Goal: Task Accomplishment & Management: Manage account settings

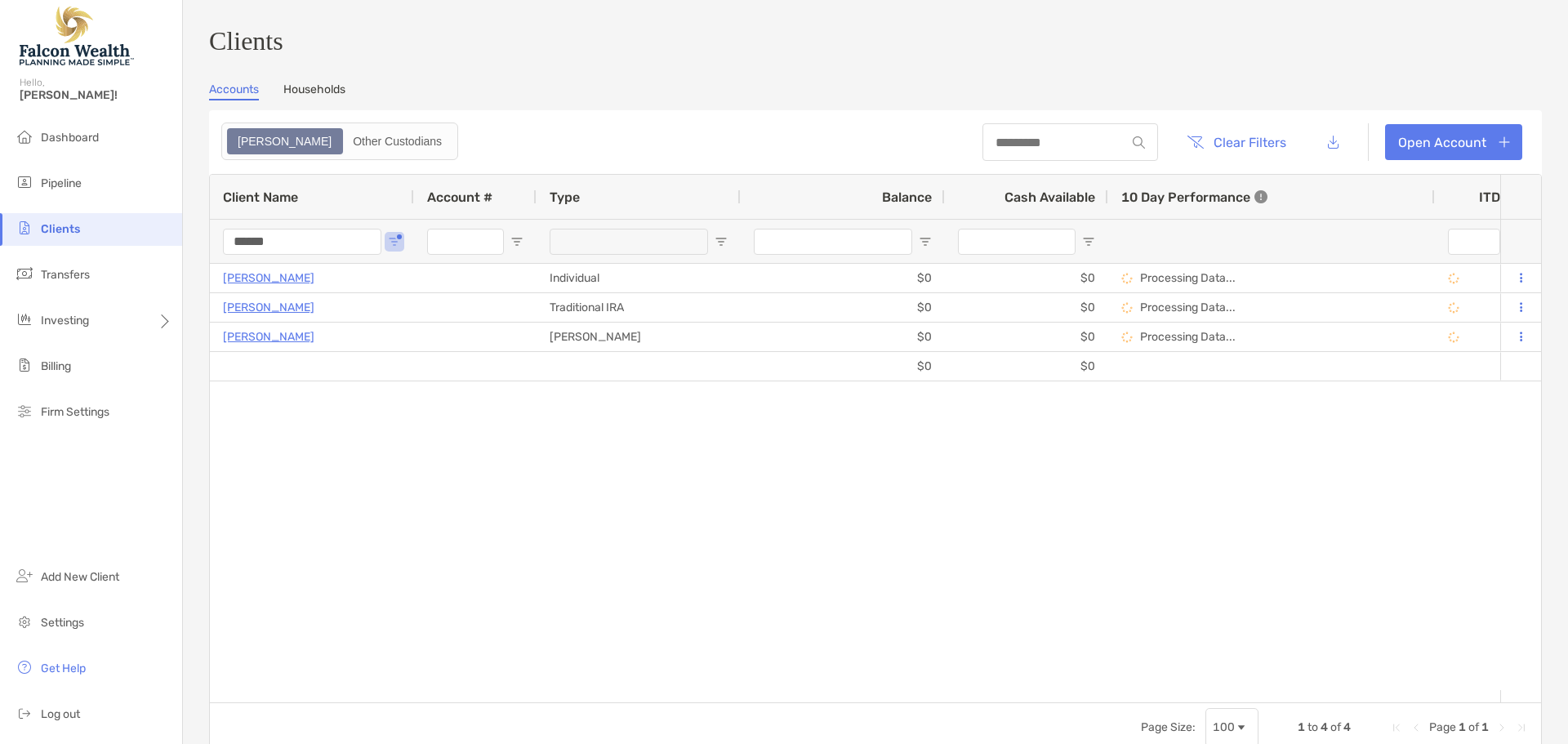
drag, startPoint x: 303, startPoint y: 249, endPoint x: 156, endPoint y: 238, distance: 147.4
click at [156, 239] on div "Clients Hello, Cory! Dashboard Pipeline Clients Transfers Investing Billing Fir…" at bounding box center [784, 372] width 1568 height 744
drag, startPoint x: 296, startPoint y: 251, endPoint x: 98, endPoint y: 255, distance: 198.0
click at [98, 255] on div "Clients Hello, Cory! Dashboard Pipeline Clients Transfers Investing Billing Fir…" at bounding box center [784, 372] width 1568 height 744
type input "*******"
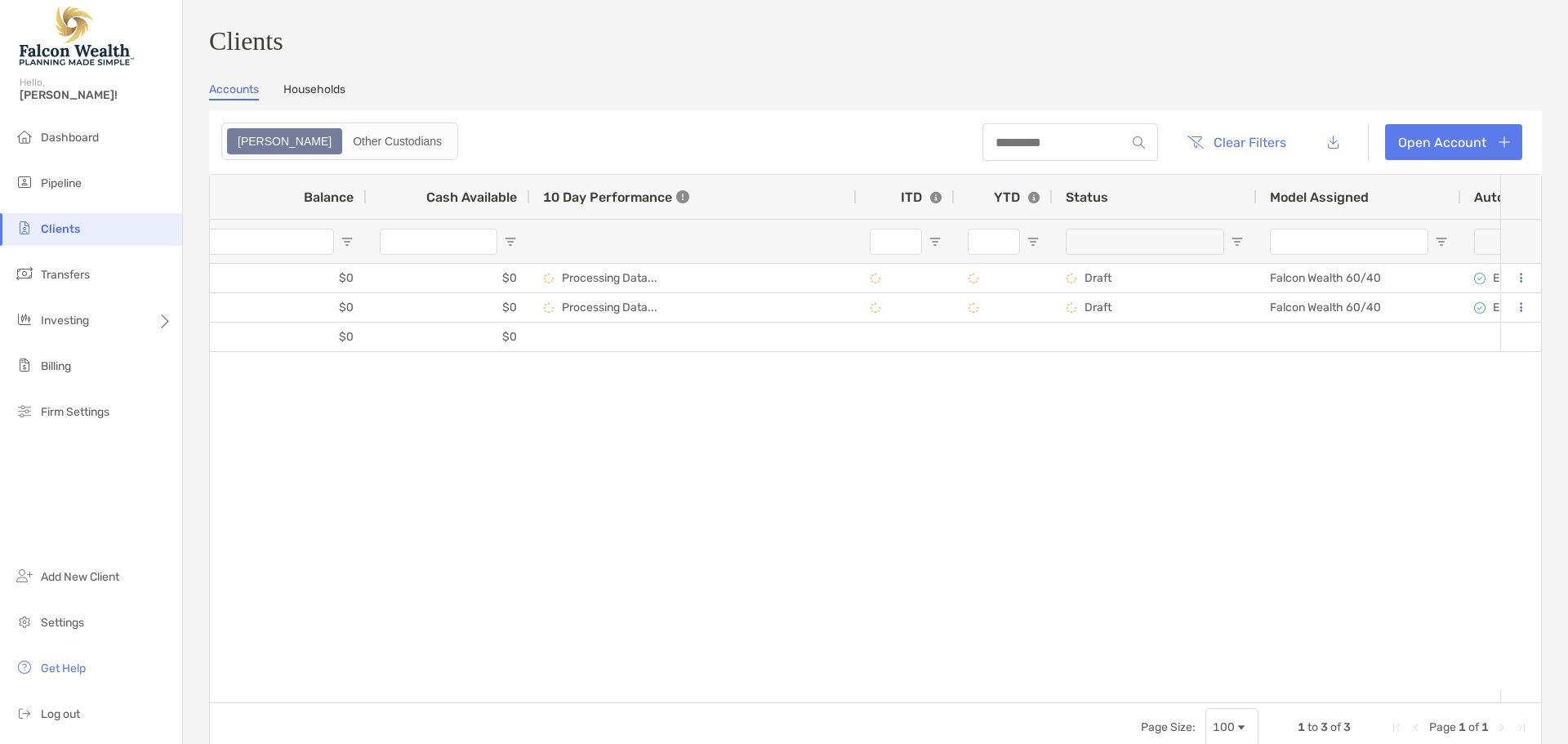
scroll to position [0, 815]
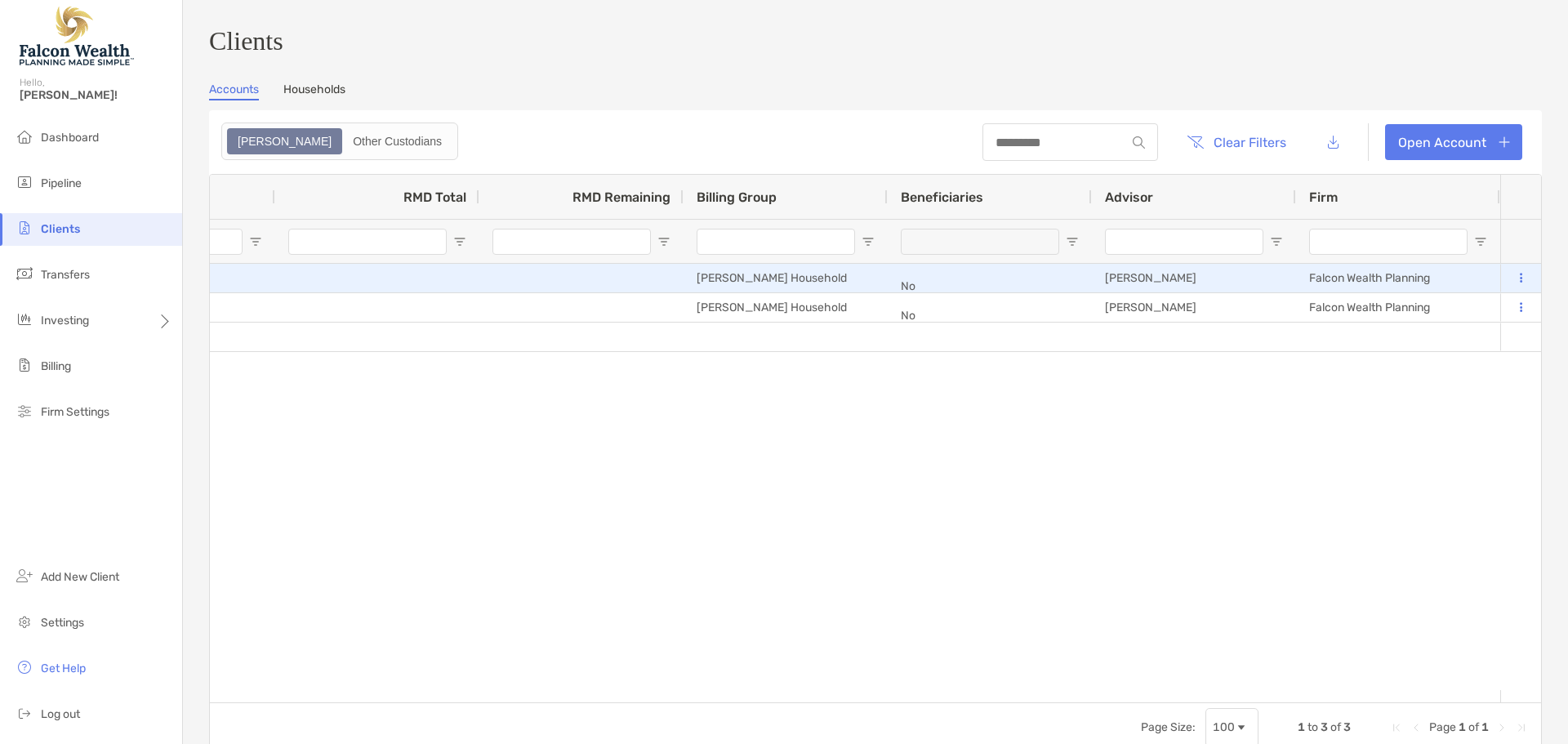
click at [1514, 287] on button at bounding box center [1520, 278] width 14 height 16
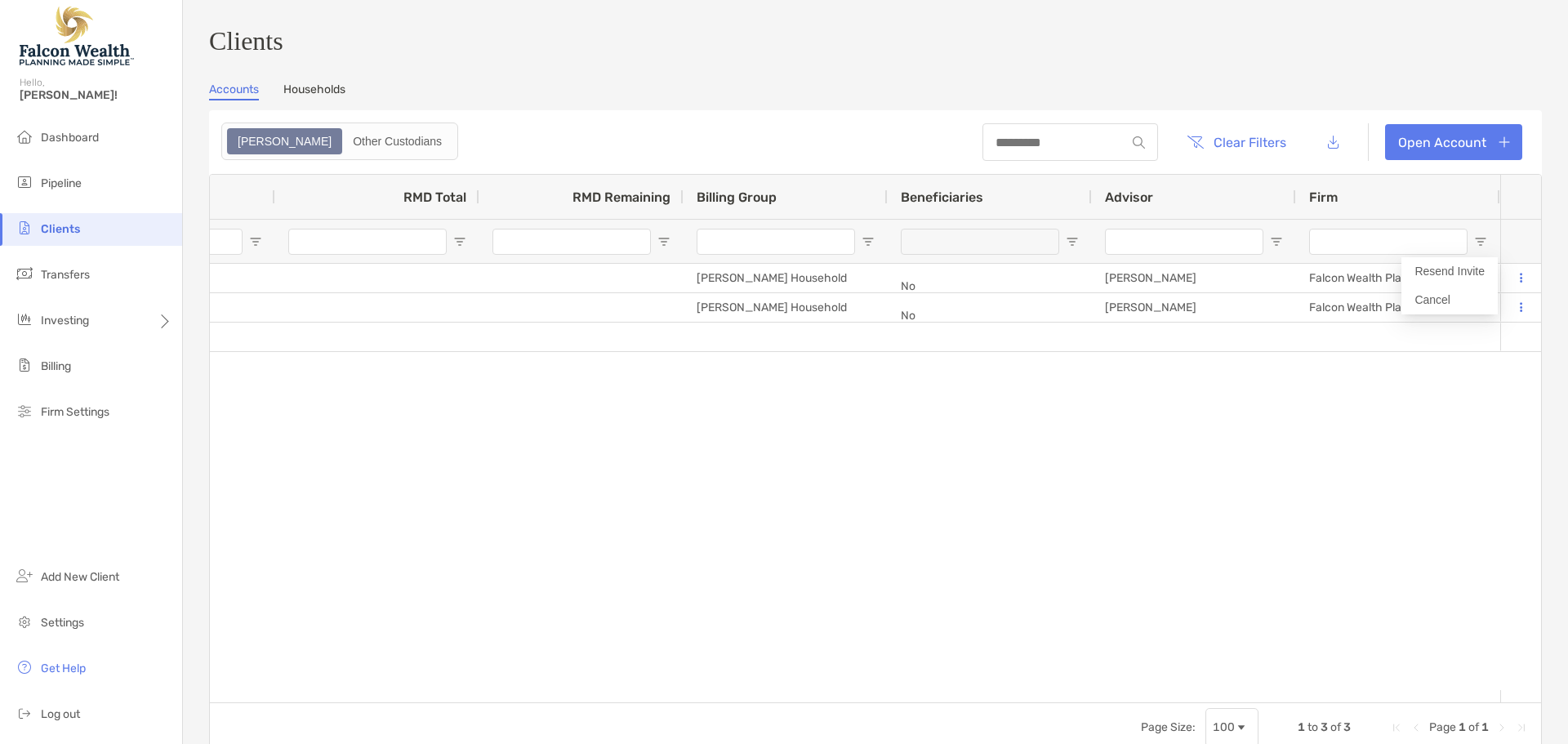
click at [1321, 429] on div "$0 $0 Emmanuel Collins Individual $0 $0 Processing Data... Draft Falcon Wealth …" at bounding box center [856, 477] width 1290 height 426
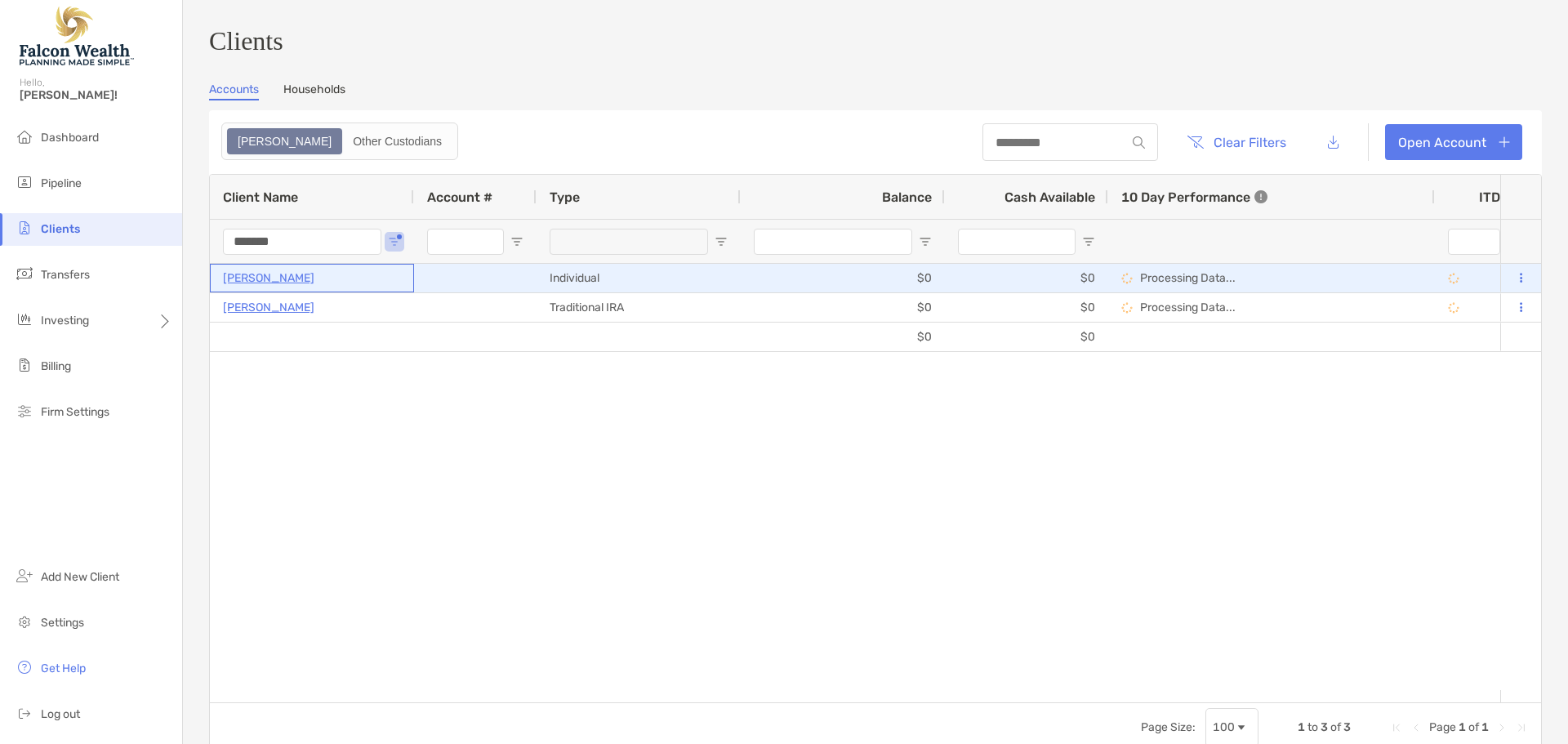
click at [272, 287] on p "[PERSON_NAME]" at bounding box center [268, 278] width 91 height 20
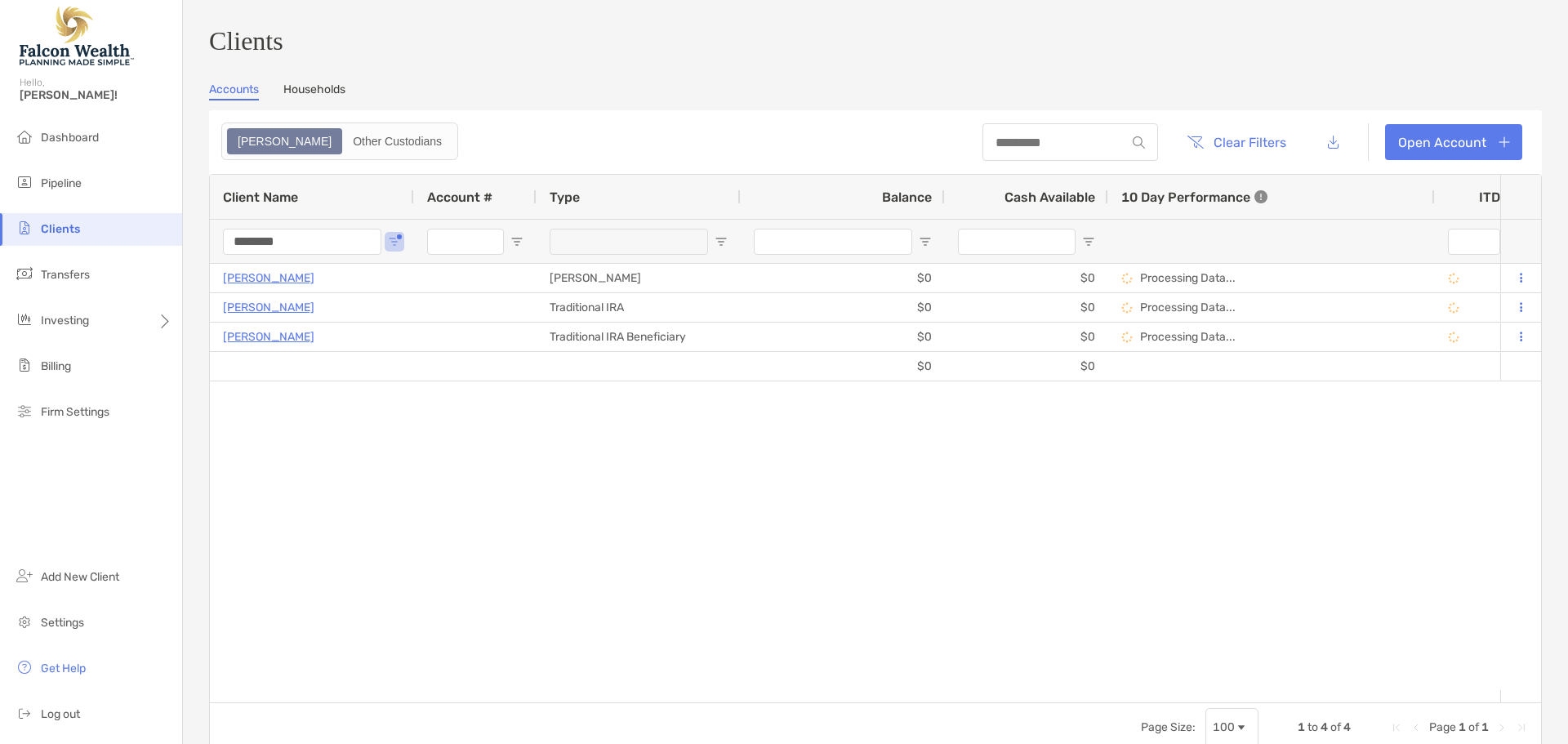
click at [933, 554] on div "$0 $0 Janis Robinson Roth IRA $0 $0 Processing Data... Draft Falcon Wealth 60/4…" at bounding box center [856, 477] width 1290 height 426
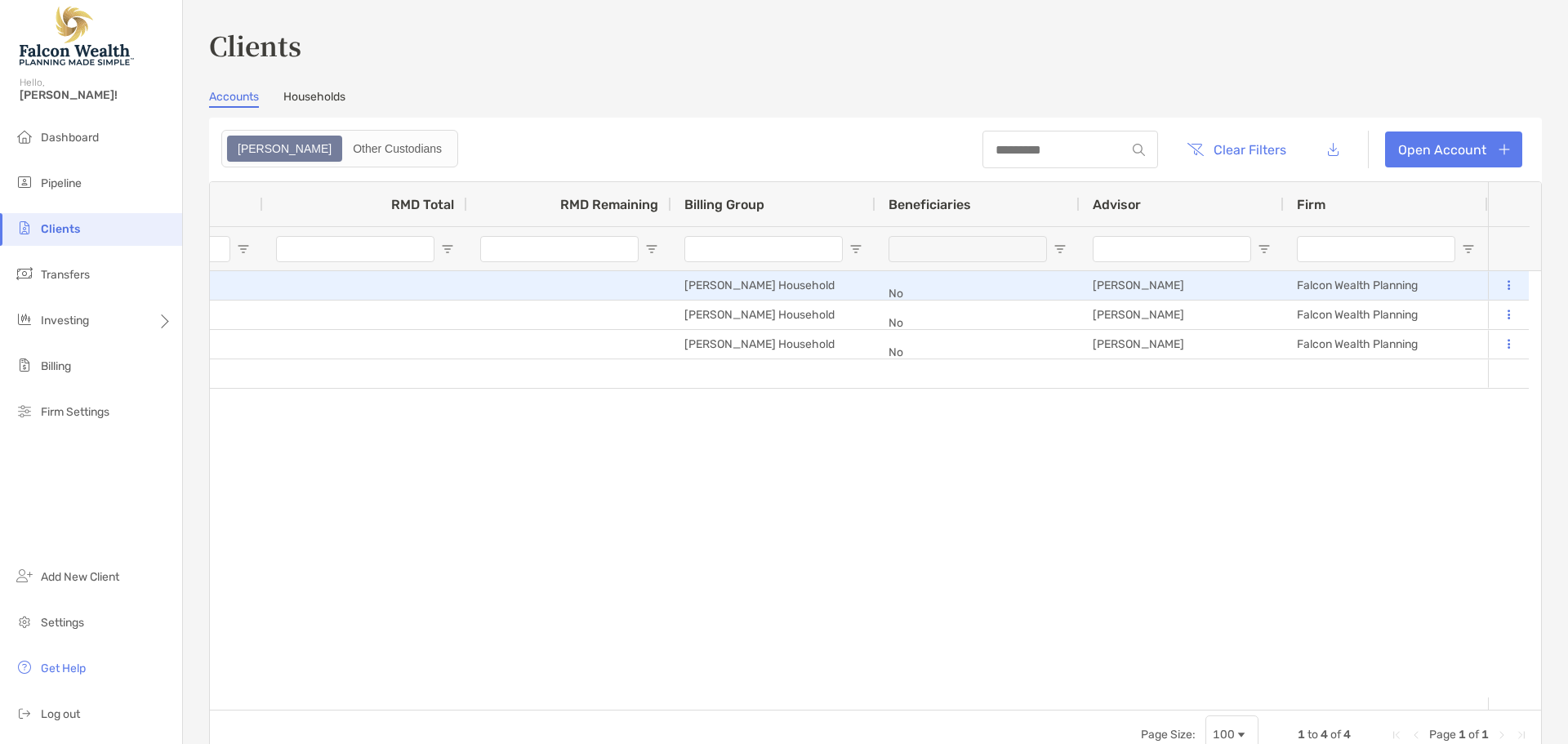
click at [1502, 283] on button at bounding box center [1508, 285] width 14 height 16
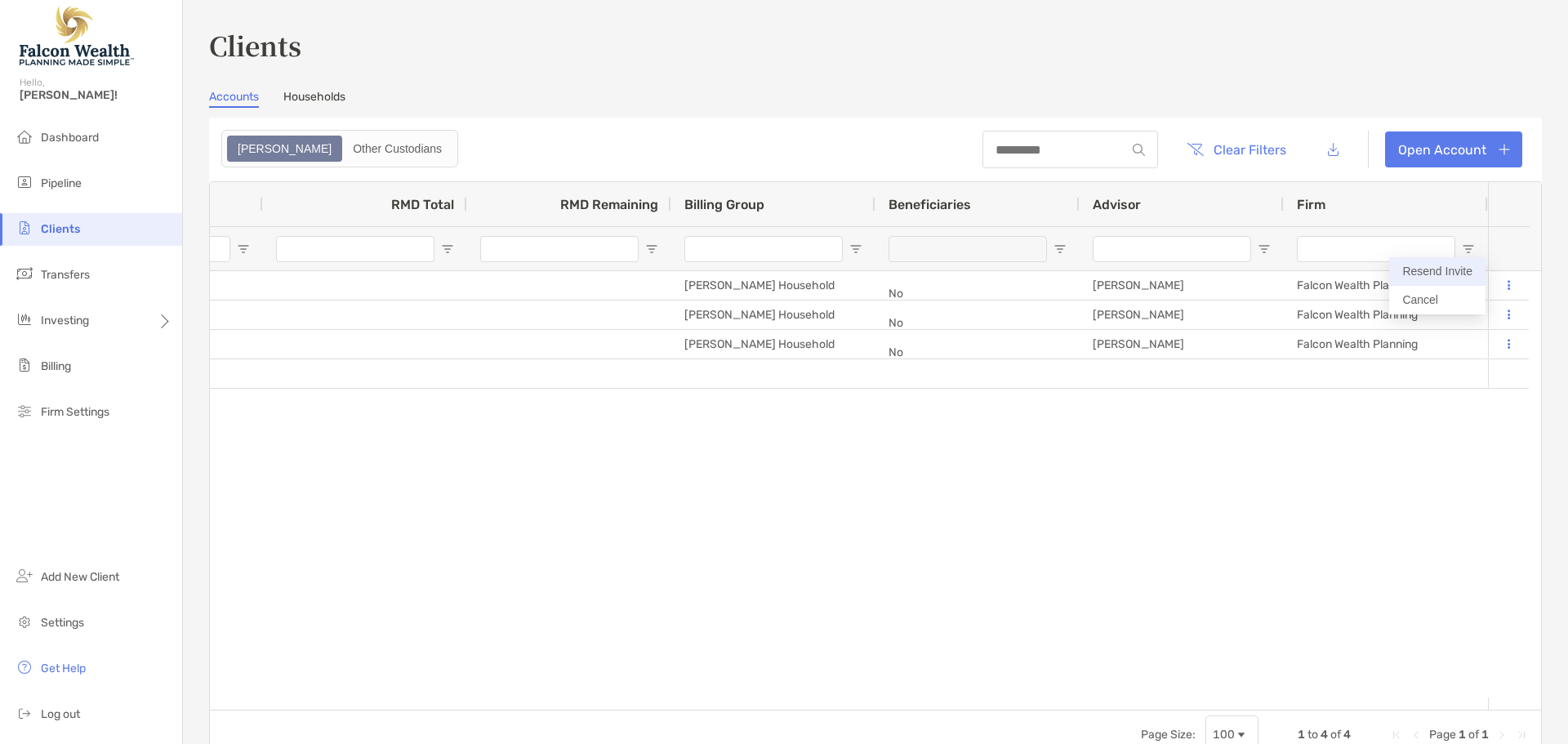
click at [1451, 275] on button "Resend Invite" at bounding box center [1437, 272] width 96 height 29
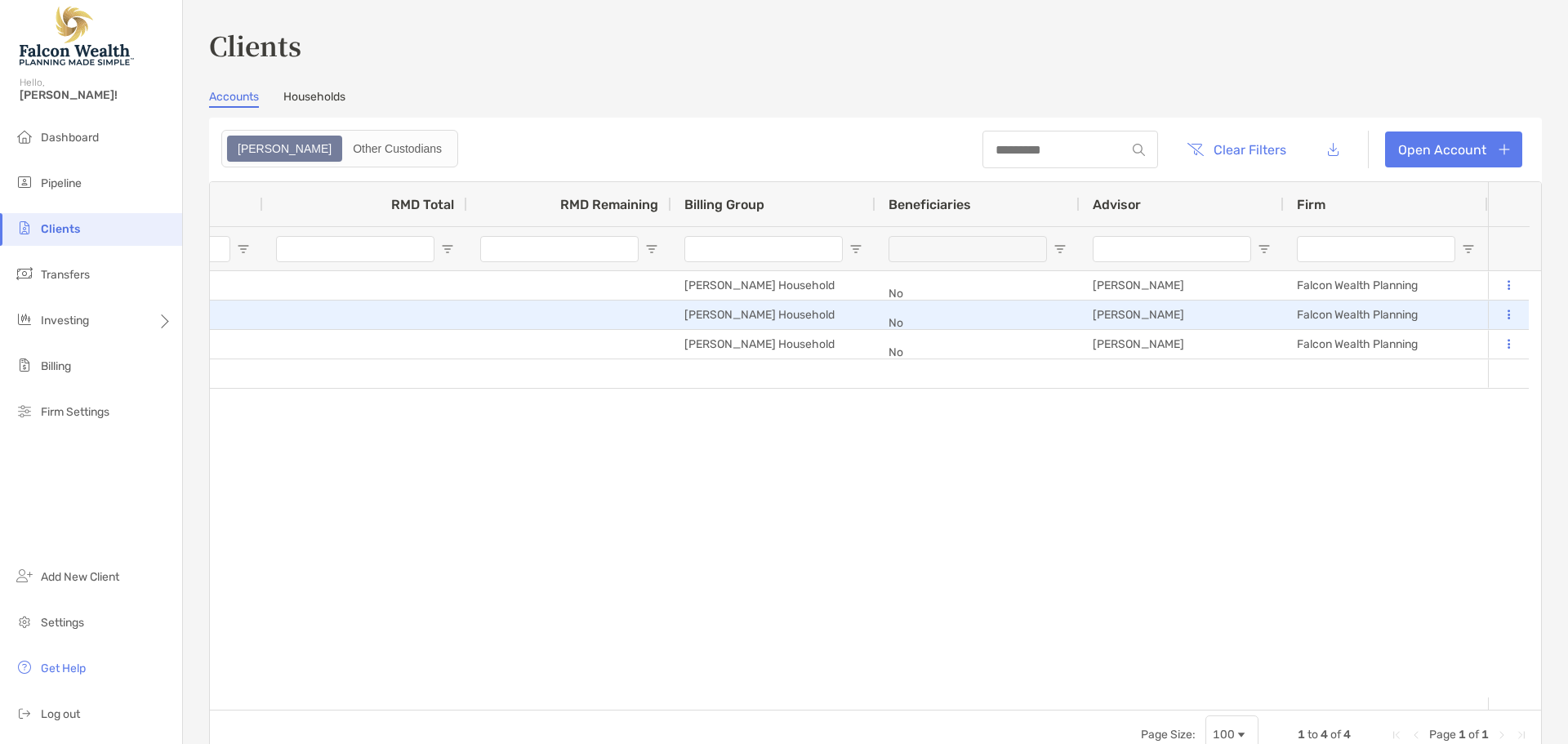
click at [1508, 318] on icon at bounding box center [1508, 315] width 3 height 10
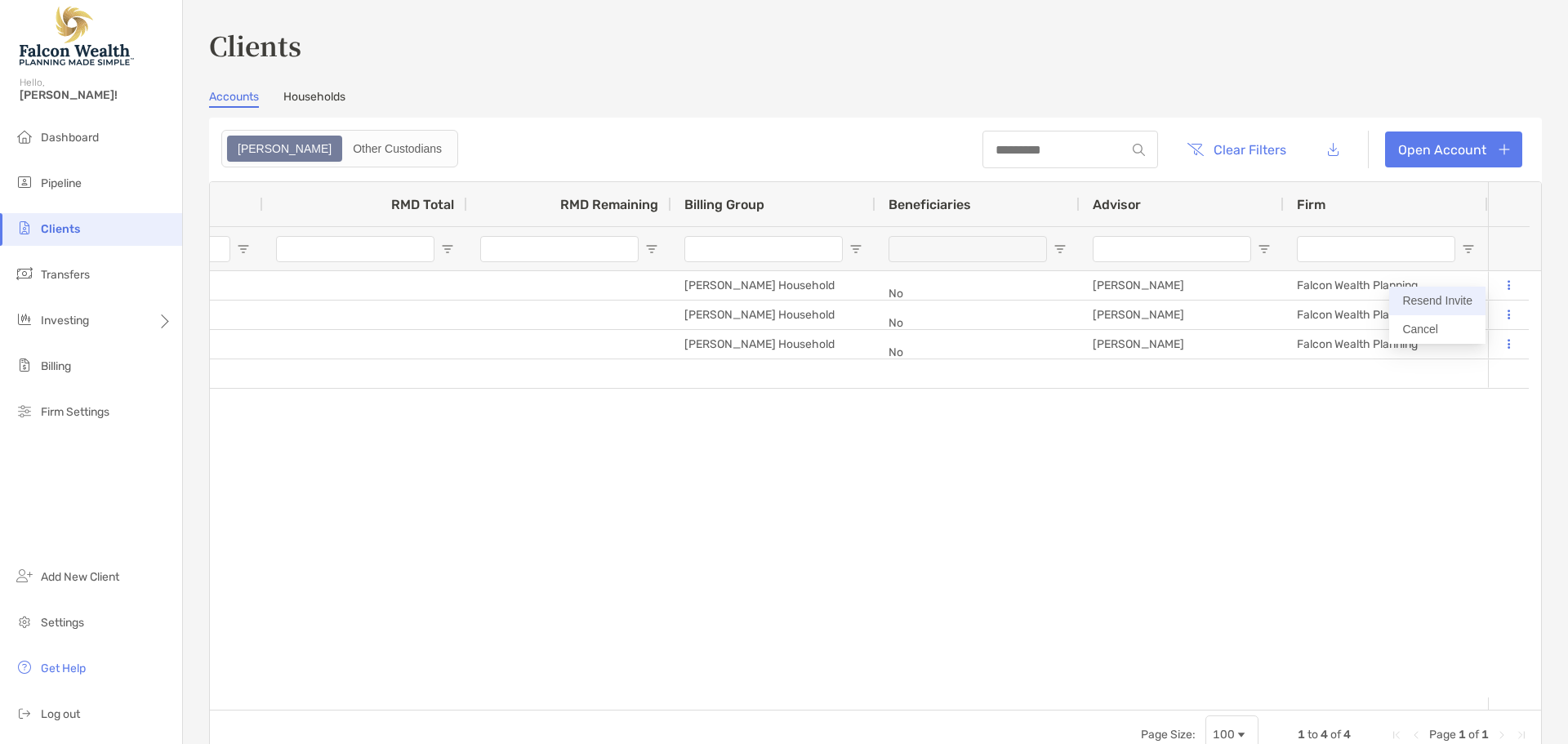
click at [1444, 305] on button "Resend Invite" at bounding box center [1437, 301] width 96 height 29
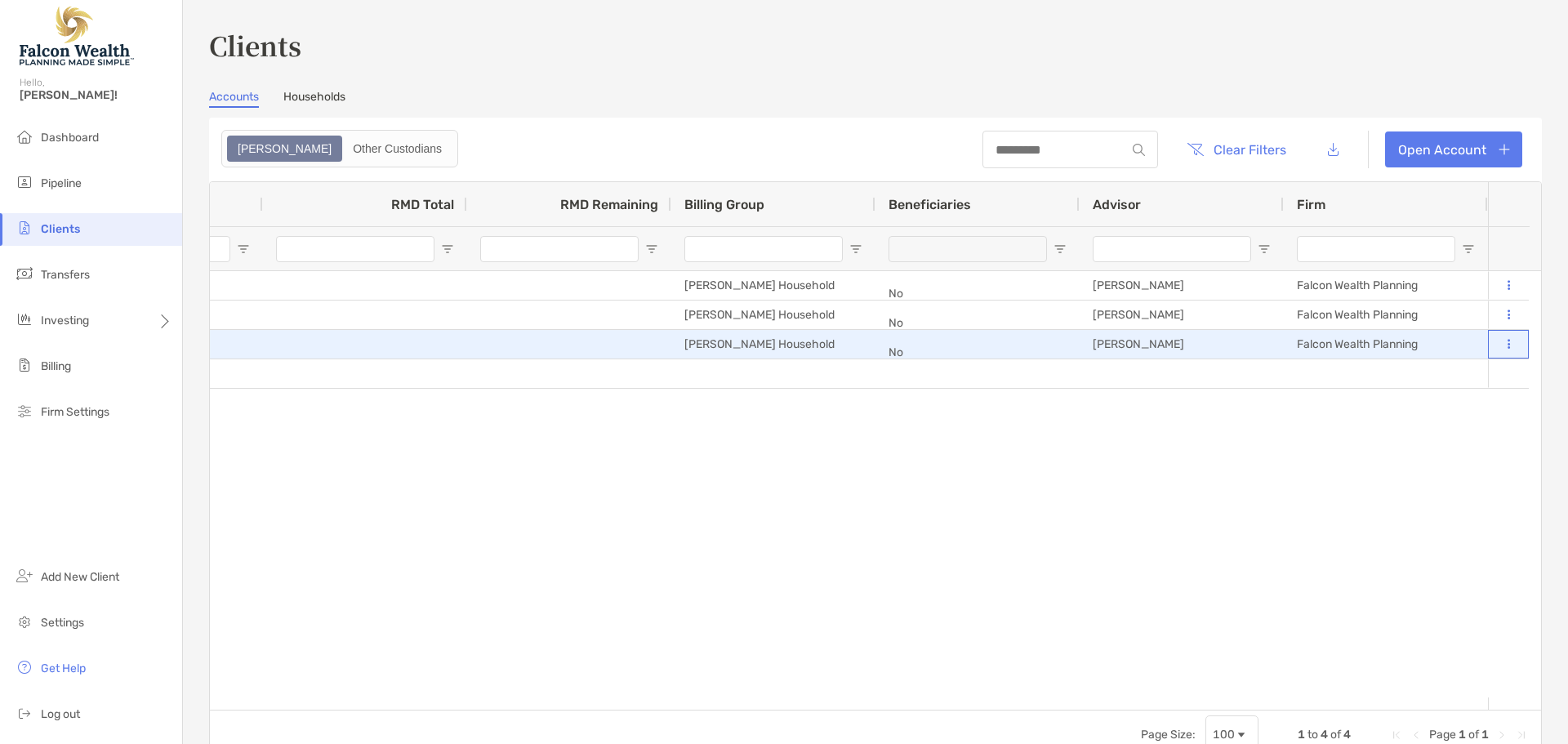
click at [1508, 342] on icon at bounding box center [1508, 344] width 3 height 10
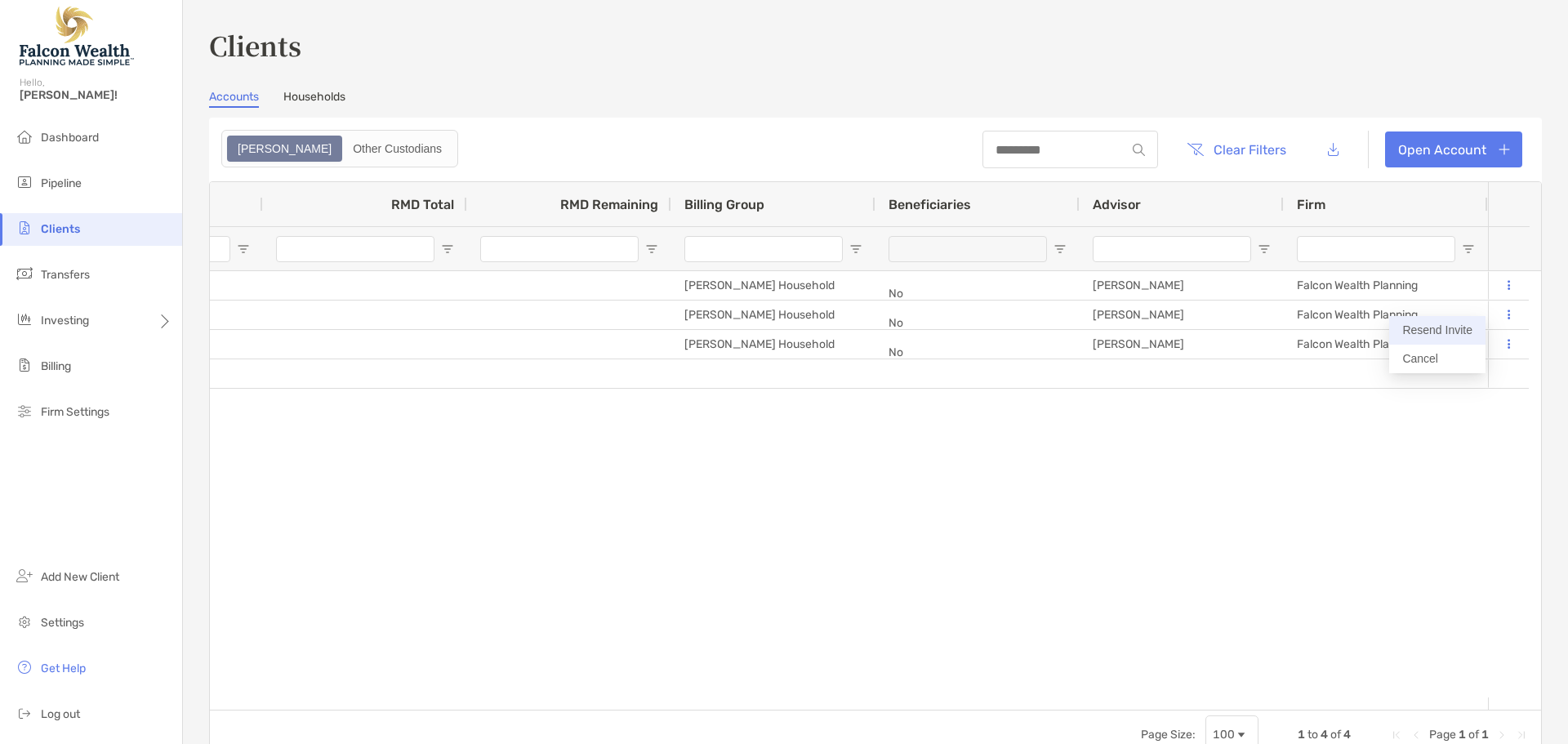
click at [1443, 333] on button "Resend Invite" at bounding box center [1437, 330] width 96 height 29
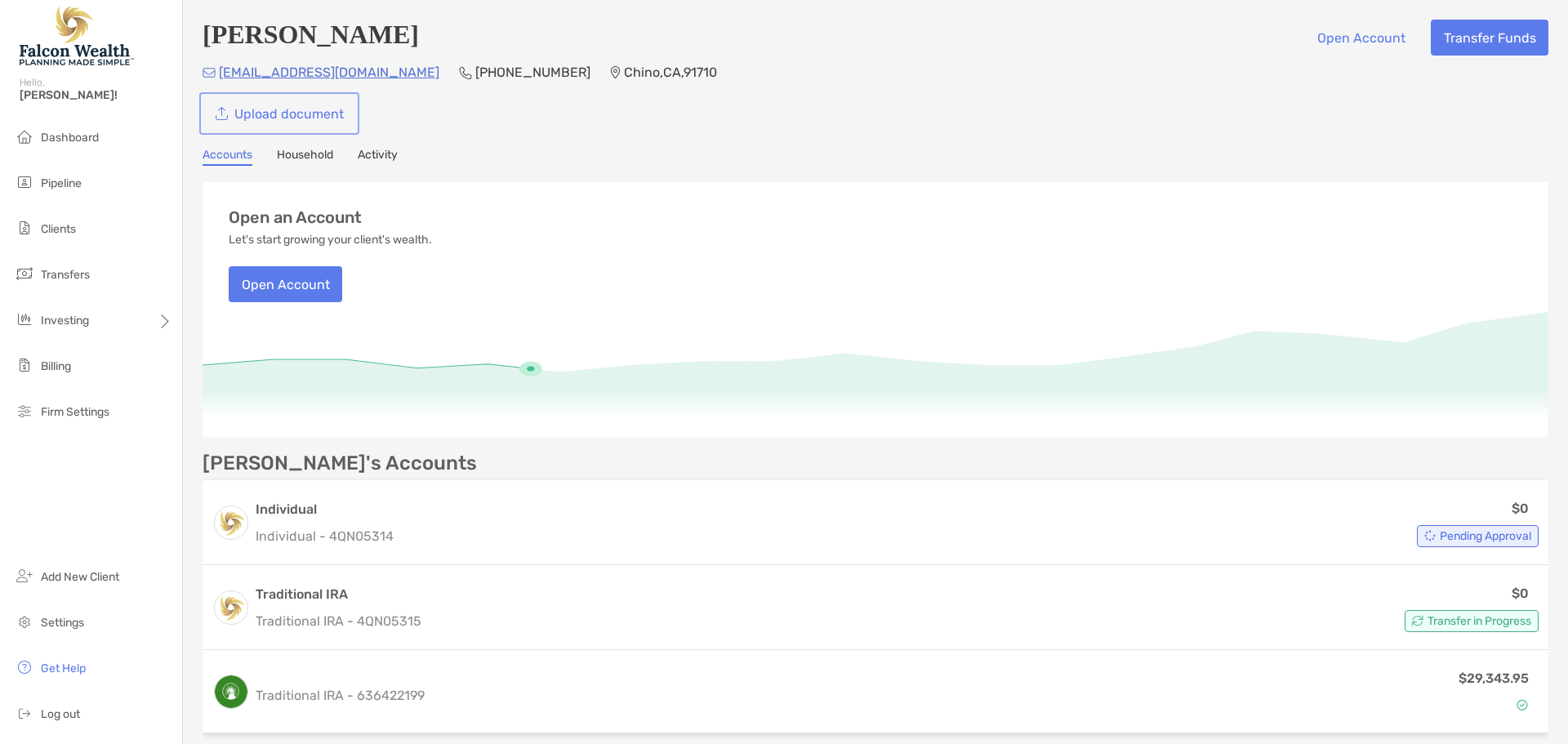
click at [303, 120] on link "Upload document" at bounding box center [279, 113] width 153 height 36
